Goal: Information Seeking & Learning: Learn about a topic

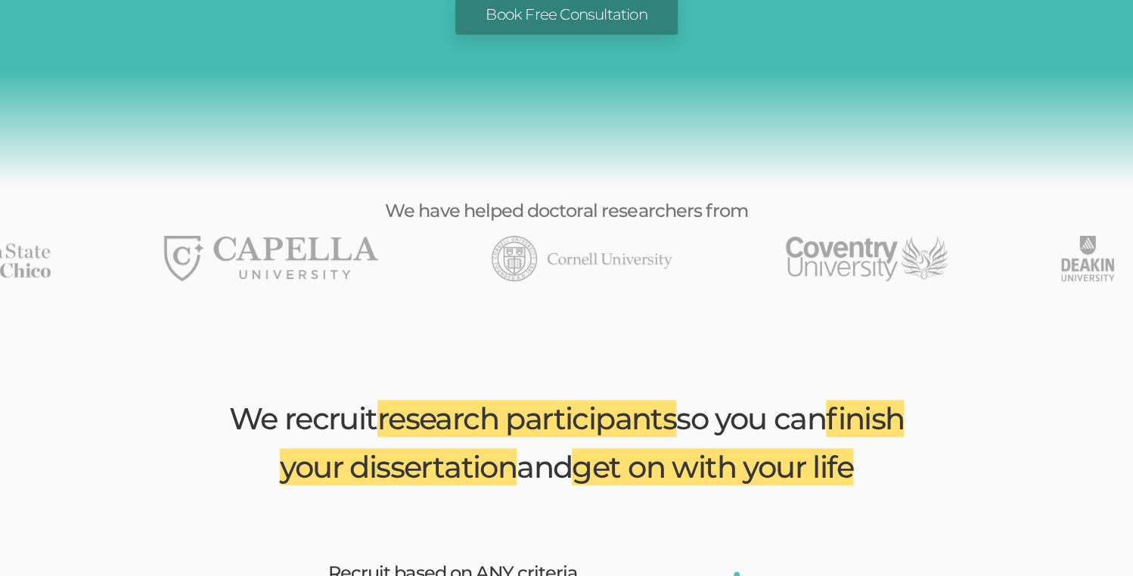
scroll to position [303, 0]
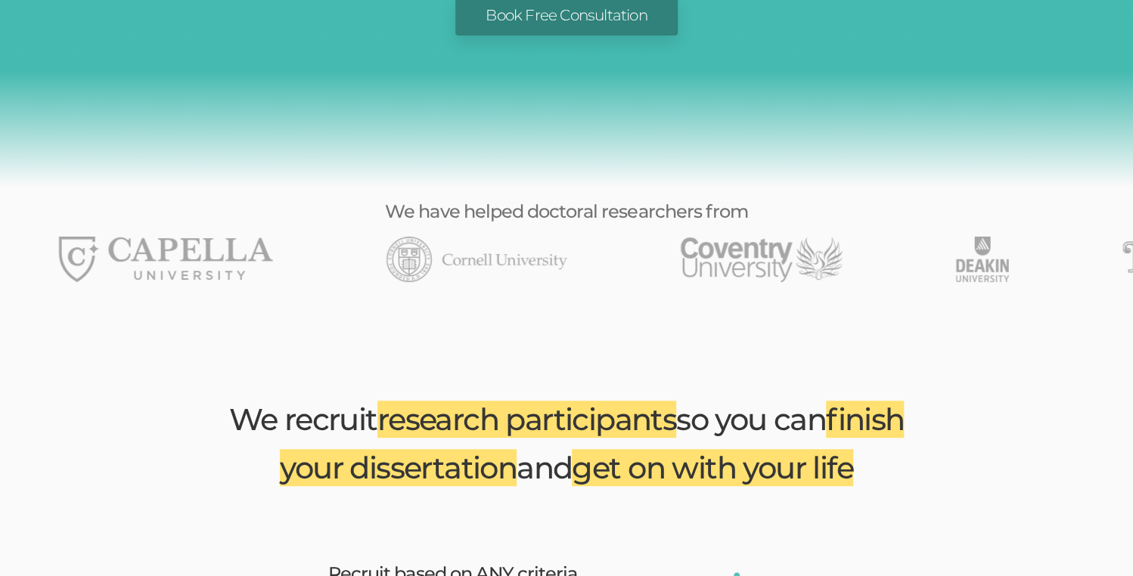
drag, startPoint x: 732, startPoint y: 214, endPoint x: 485, endPoint y: 213, distance: 247.4
click at [681, 237] on img "8 of 49" at bounding box center [762, 259] width 162 height 45
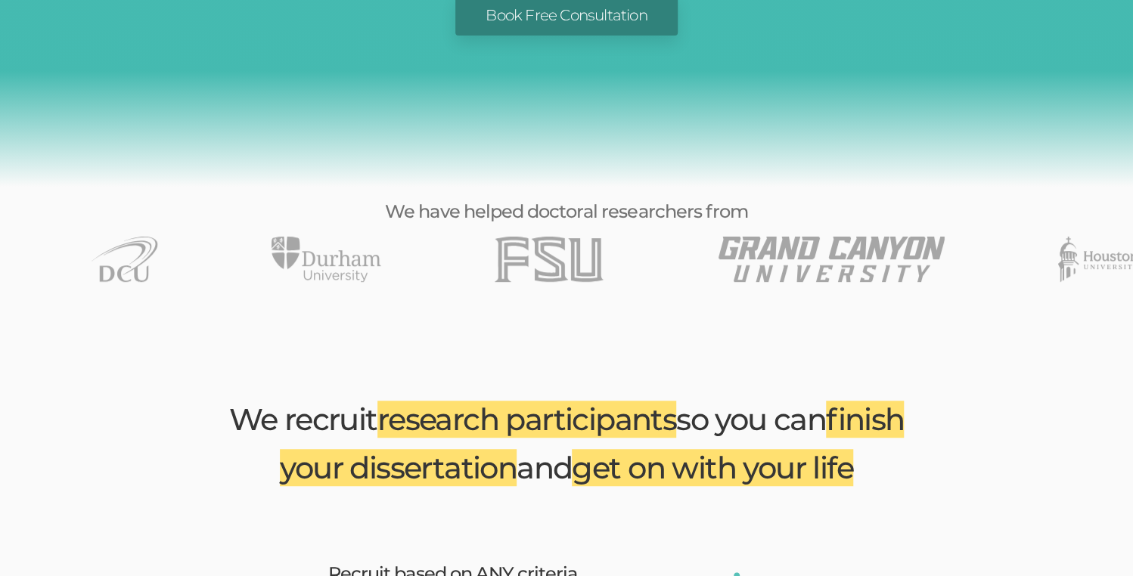
drag, startPoint x: 684, startPoint y: 222, endPoint x: 0, endPoint y: 222, distance: 683.8
click at [157, 237] on div at bounding box center [566, 259] width 1133 height 45
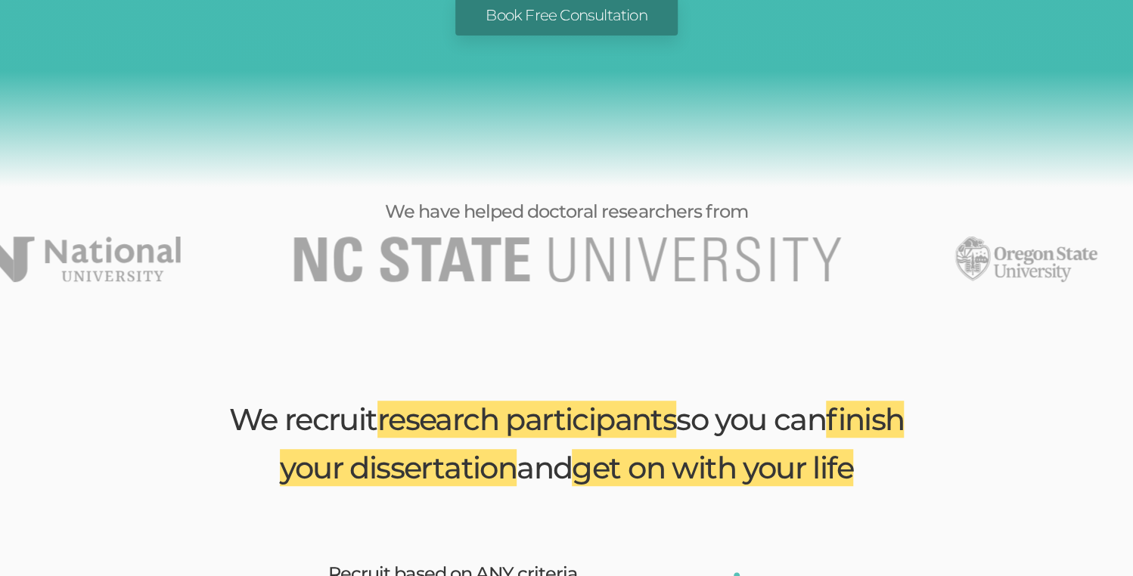
drag, startPoint x: 562, startPoint y: 212, endPoint x: 0, endPoint y: 196, distance: 562.3
click at [0, 237] on img "23 of 49" at bounding box center [76, 259] width 209 height 45
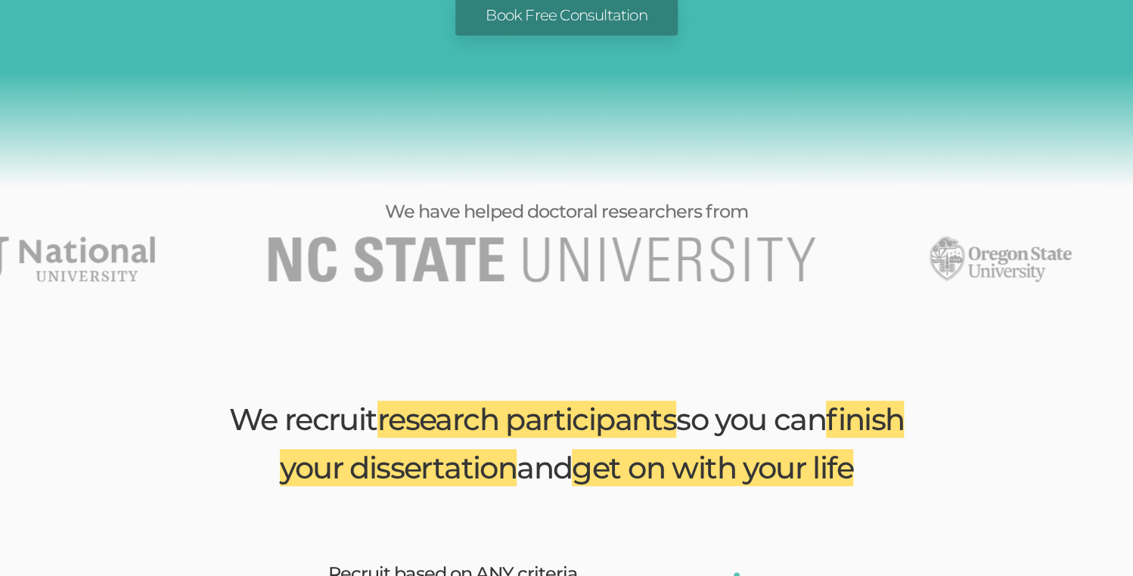
drag, startPoint x: 582, startPoint y: 188, endPoint x: 459, endPoint y: 200, distance: 123.1
click at [505, 237] on div at bounding box center [566, 259] width 1133 height 45
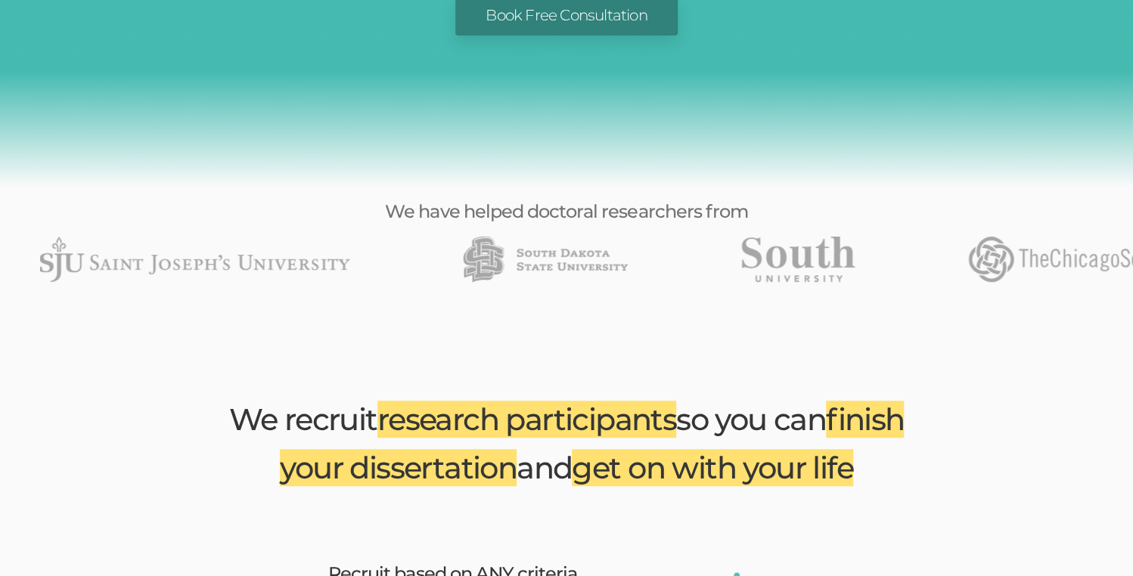
drag, startPoint x: 773, startPoint y: 234, endPoint x: 0, endPoint y: 194, distance: 774.1
click at [742, 237] on img "29 of 49" at bounding box center [798, 259] width 113 height 45
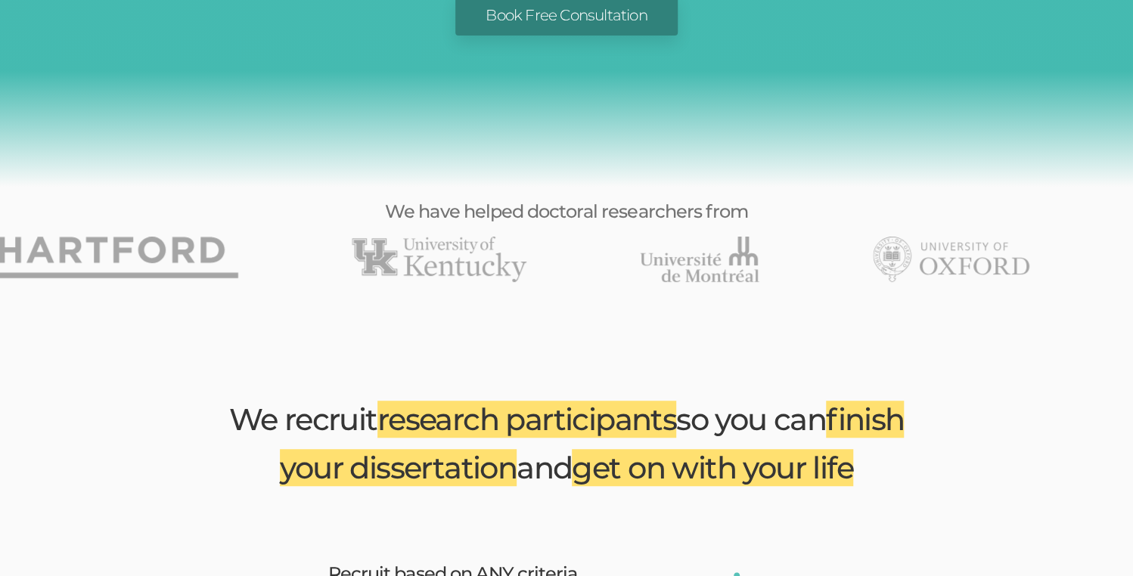
drag, startPoint x: 1072, startPoint y: 207, endPoint x: 175, endPoint y: 182, distance: 897.5
click at [399, 202] on section "We have helped doctoral researchers from" at bounding box center [566, 242] width 1133 height 80
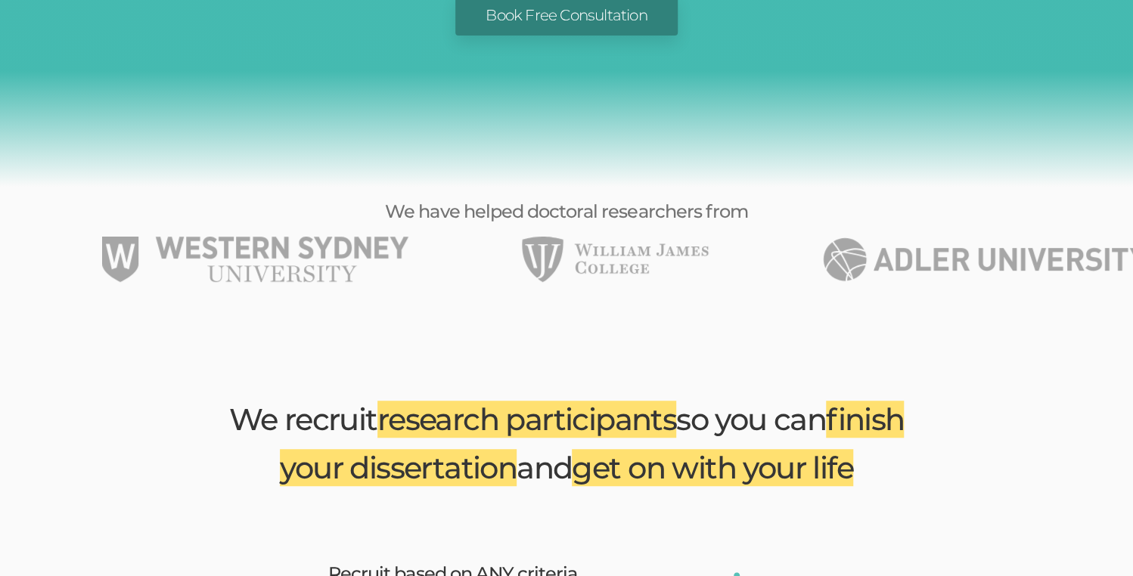
click at [930, 202] on section "We have helped doctoral researchers from" at bounding box center [566, 242] width 1133 height 80
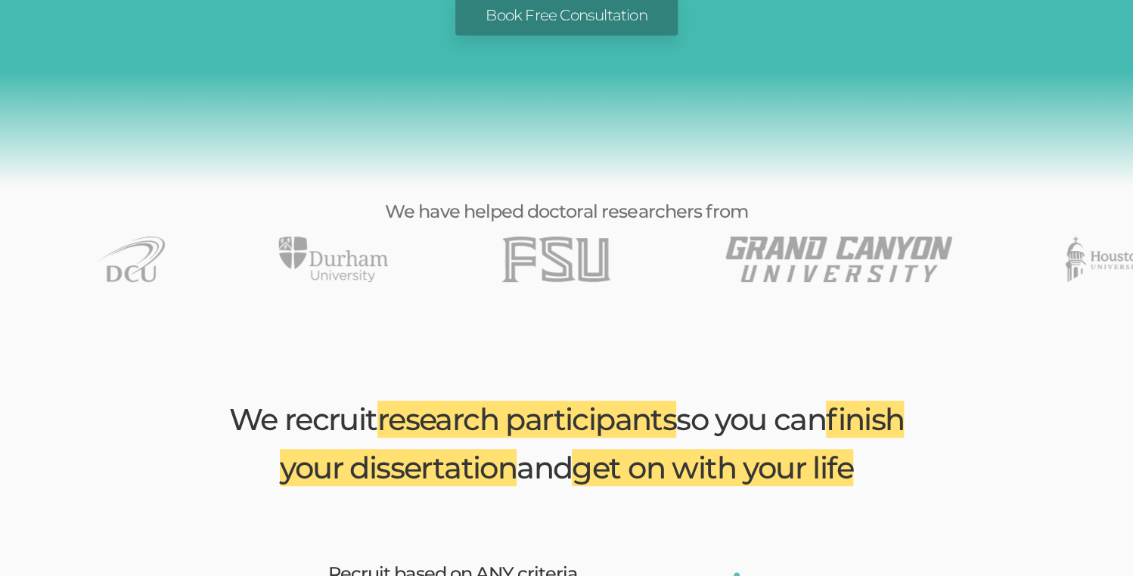
click at [834, 237] on div at bounding box center [566, 259] width 1133 height 45
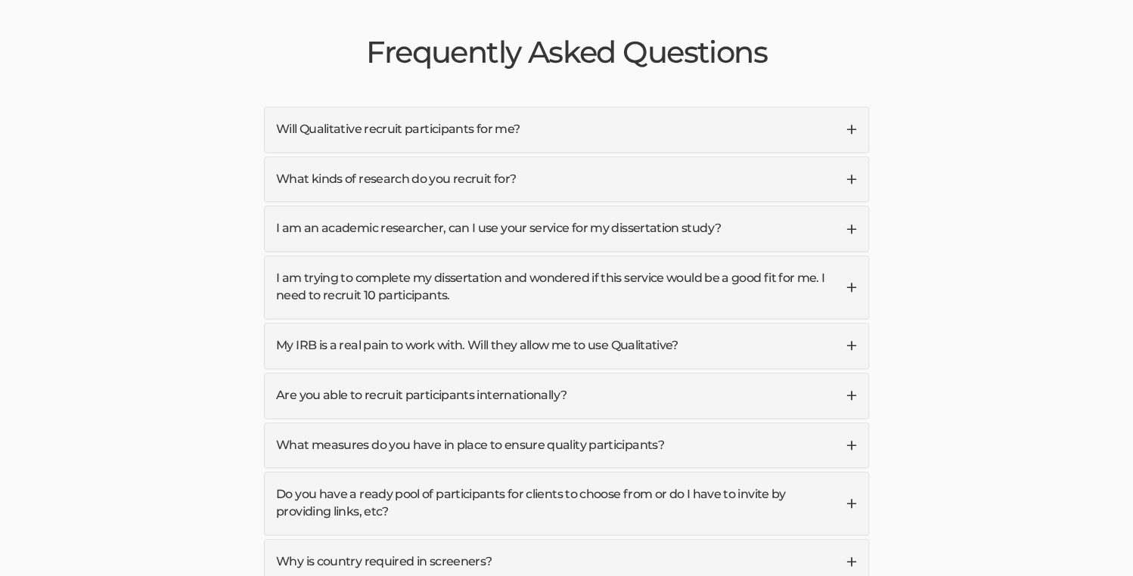
scroll to position [3631, 0]
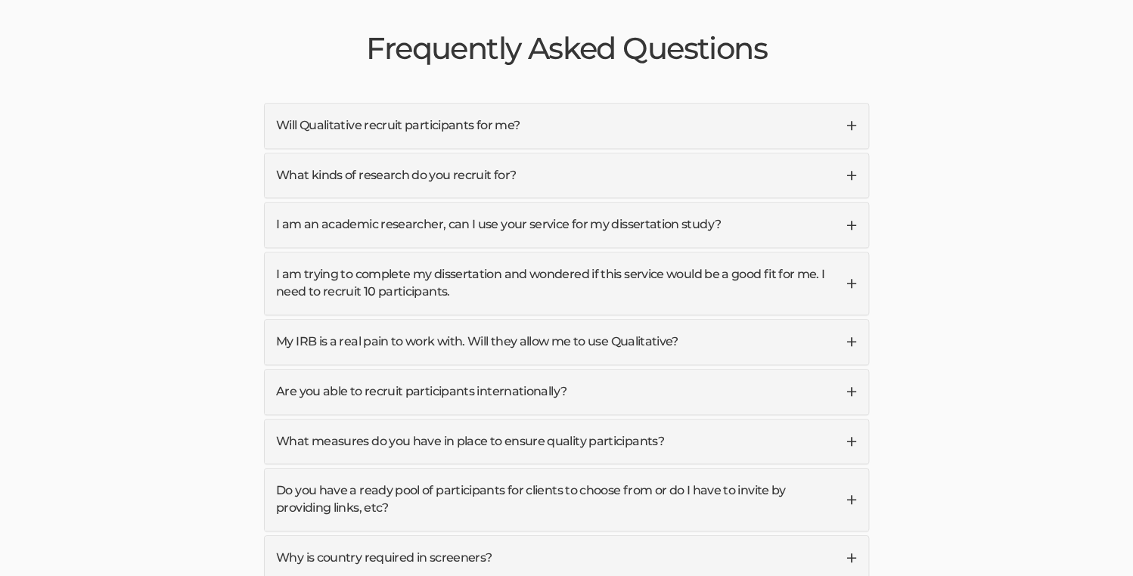
click at [486, 104] on link "Will Qualitative recruit participants for me?" at bounding box center [567, 126] width 604 height 45
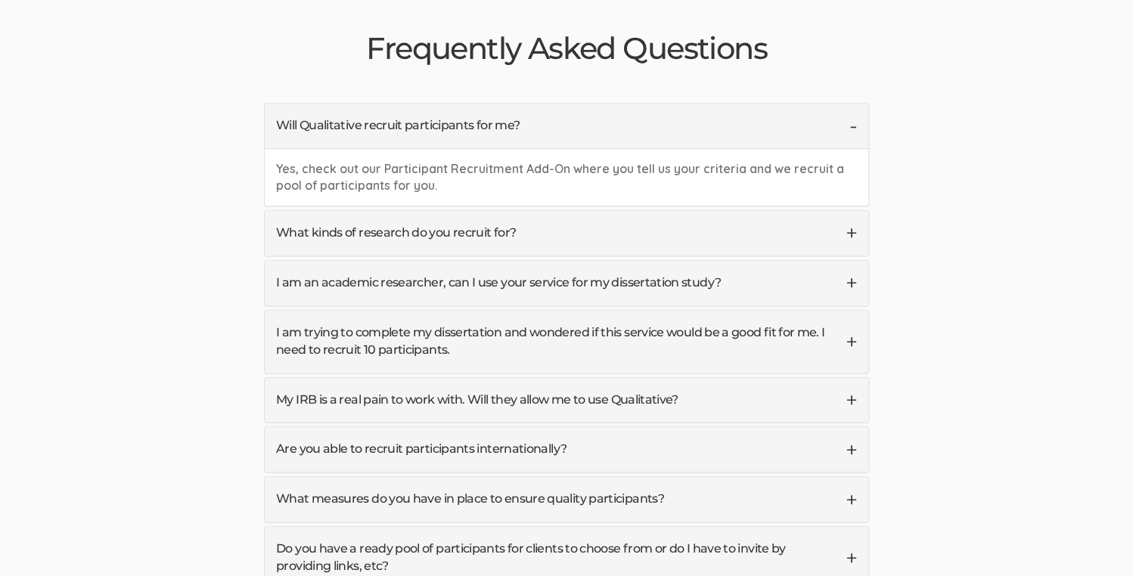
click at [487, 211] on link "What kinds of research do you recruit for?" at bounding box center [567, 233] width 604 height 45
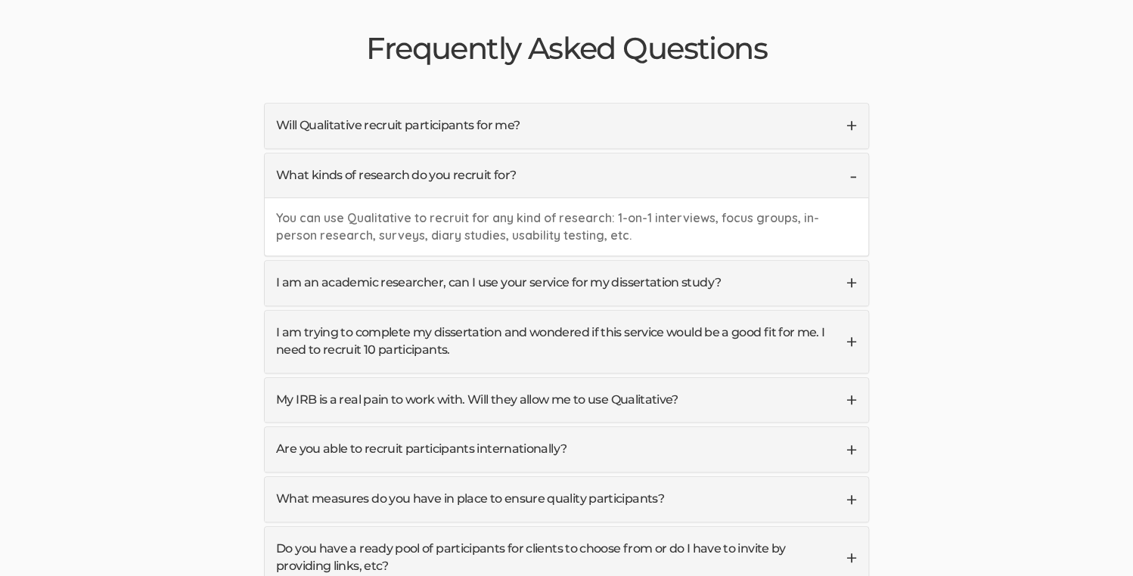
click at [490, 261] on link "I am an academic researcher, can I use your service for my dissertation study?" at bounding box center [567, 283] width 604 height 45
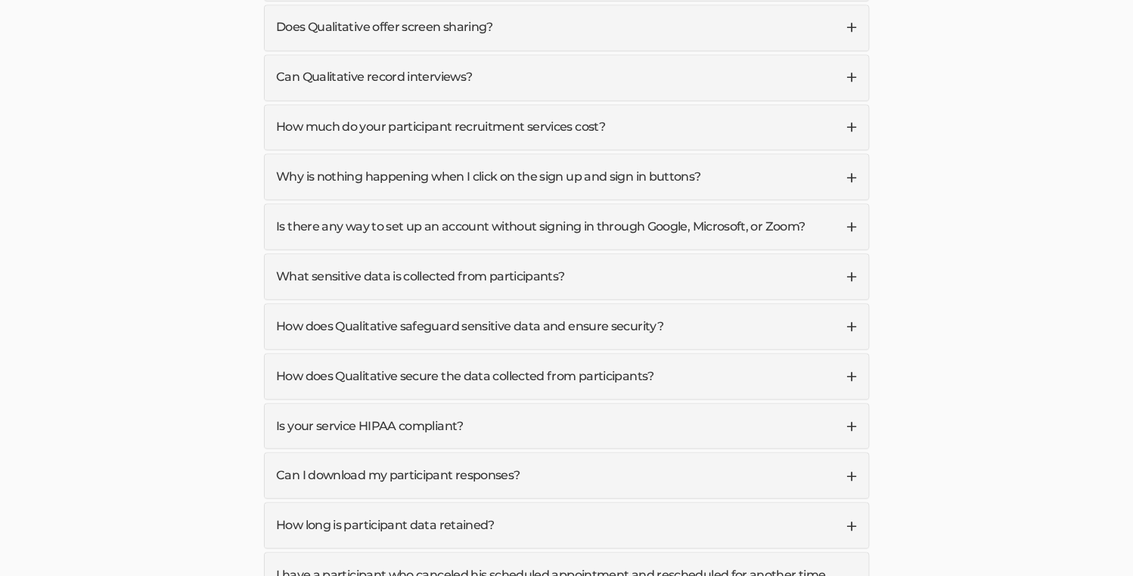
scroll to position [4463, 0]
